Goal: Information Seeking & Learning: Learn about a topic

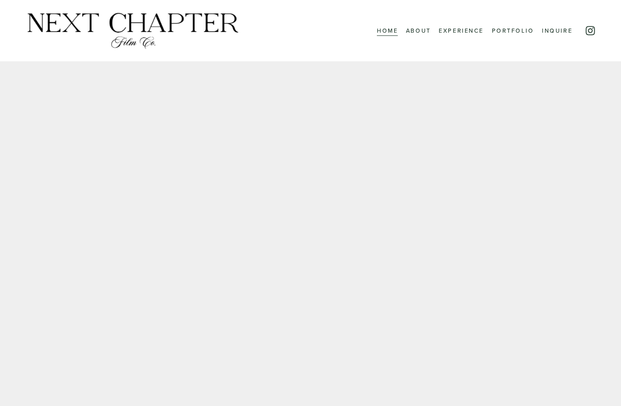
click at [415, 32] on link "About" at bounding box center [418, 30] width 25 height 11
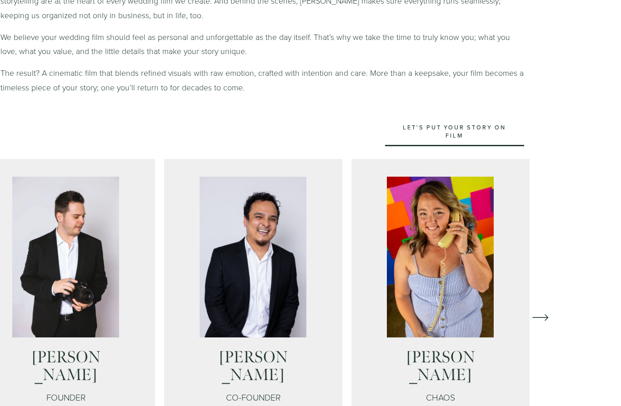
scroll to position [474, 0]
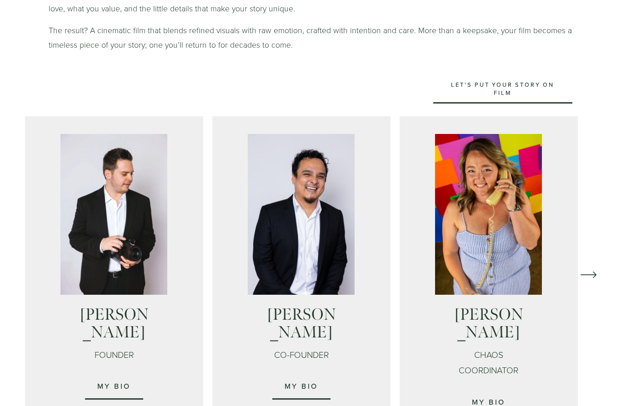
click at [596, 273] on icon "\a \a \a Next\a \a" at bounding box center [588, 275] width 16 height 16
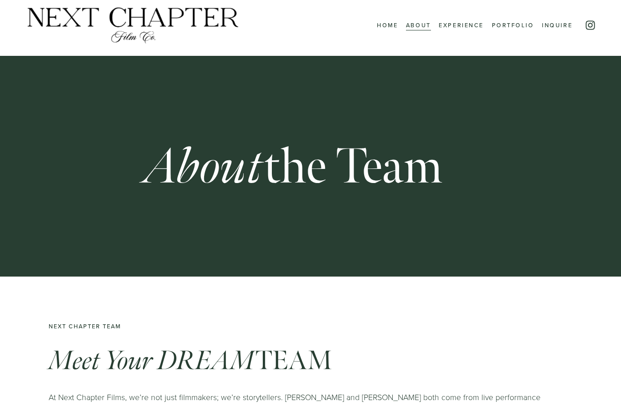
scroll to position [0, 0]
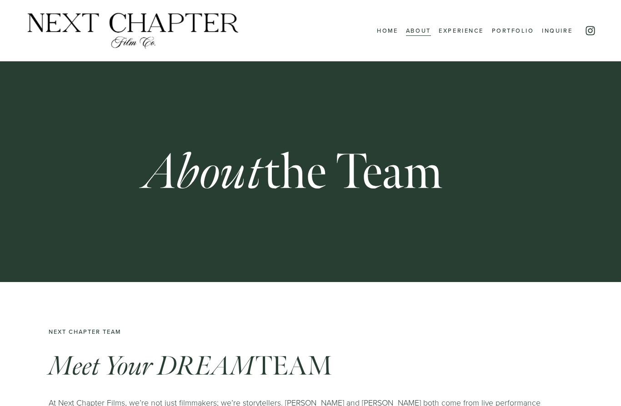
click at [464, 32] on link "Experience" at bounding box center [461, 30] width 45 height 11
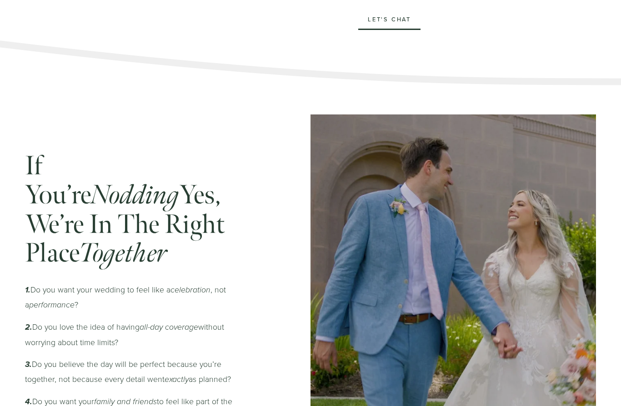
scroll to position [769, 0]
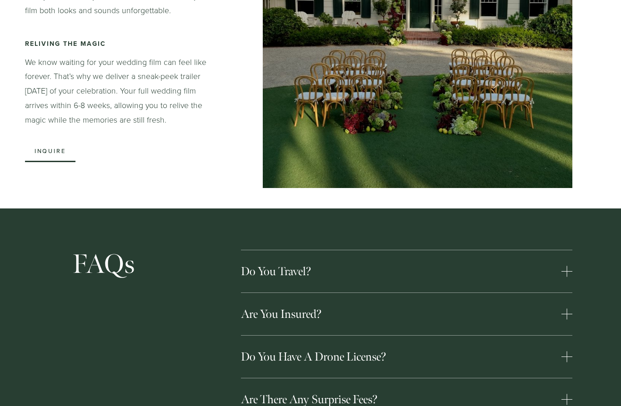
click at [273, 251] on button "Do you travel?" at bounding box center [406, 272] width 331 height 42
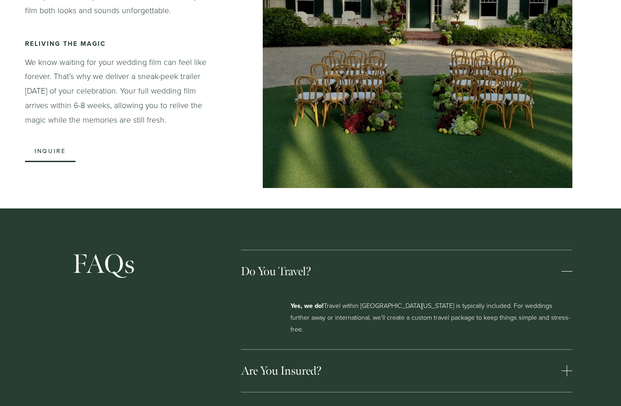
click at [290, 406] on span "Do you have a drone license?" at bounding box center [401, 413] width 320 height 15
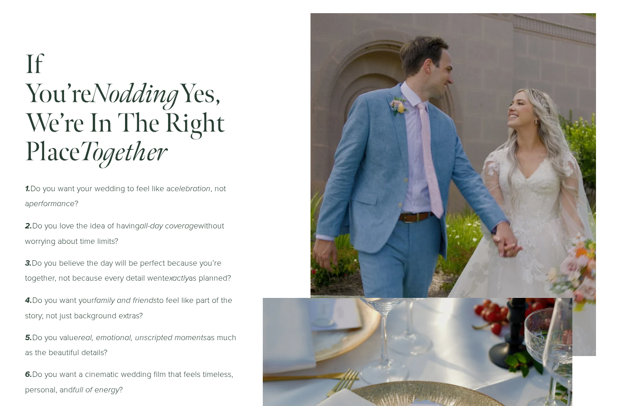
scroll to position [851, 0]
